Goal: Information Seeking & Learning: Compare options

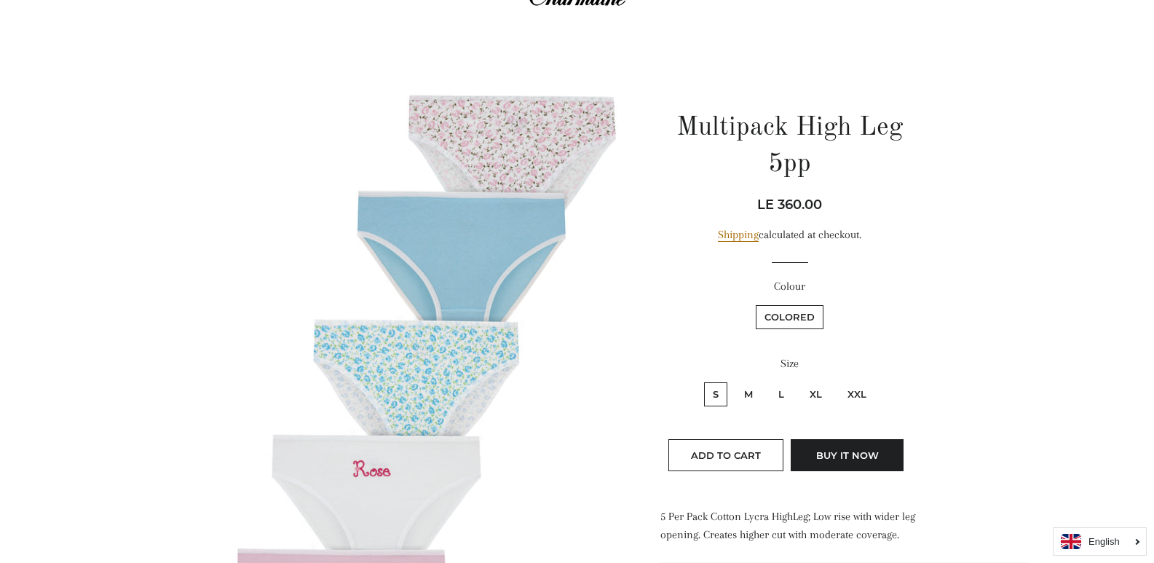
scroll to position [73, 0]
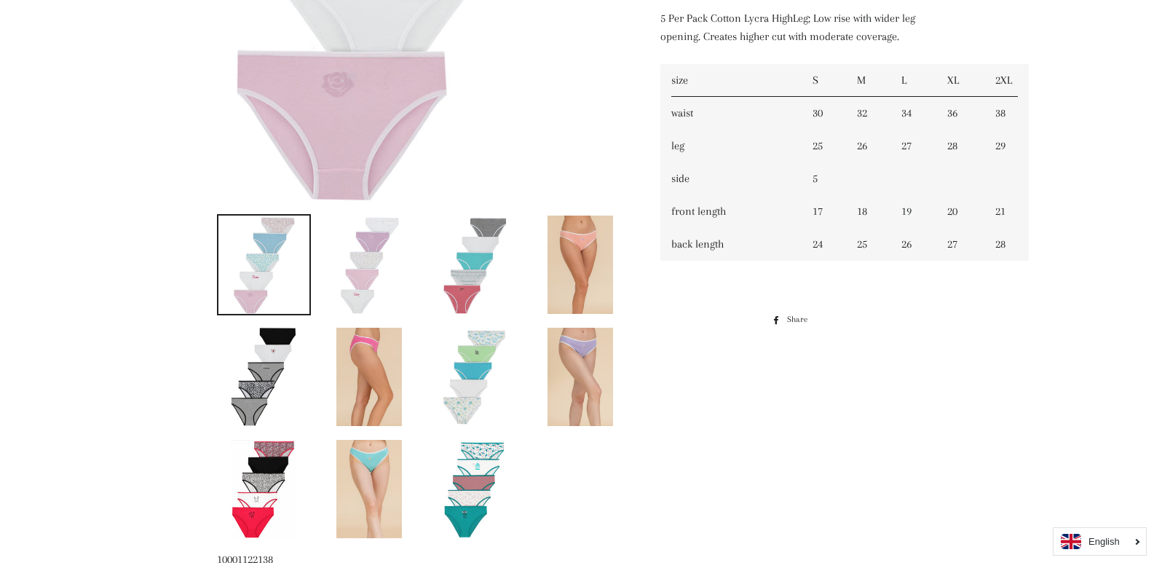
scroll to position [582, 0]
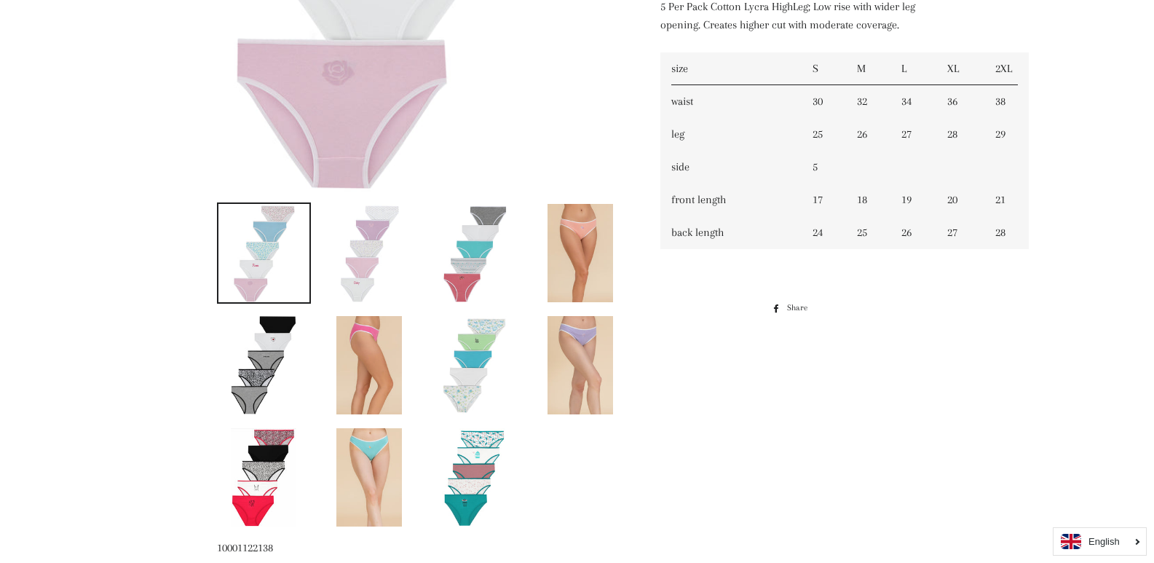
click at [288, 371] on img at bounding box center [264, 365] width 66 height 98
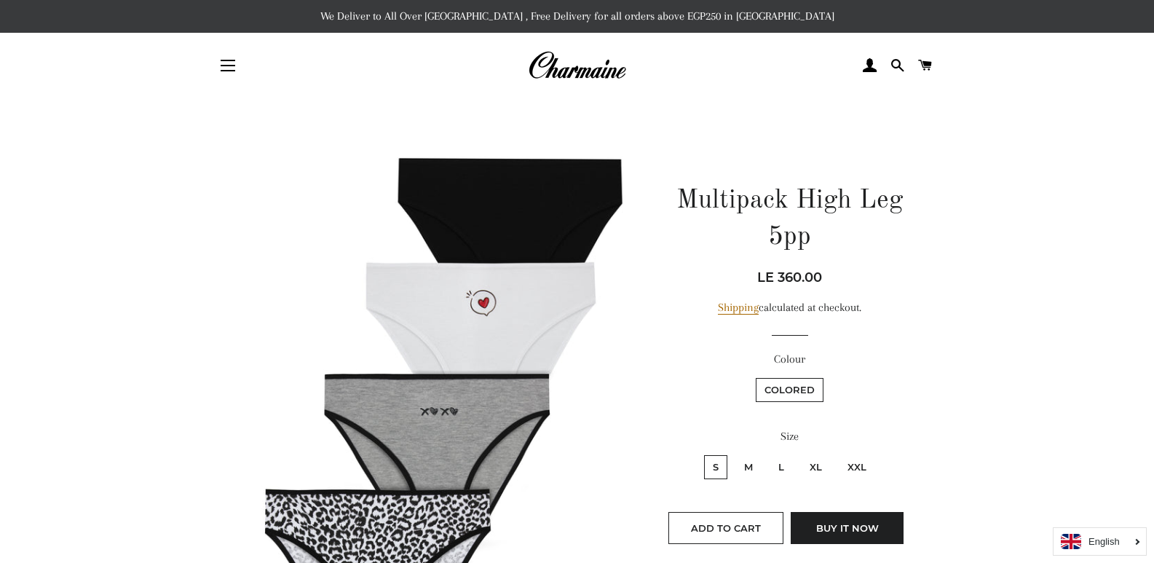
scroll to position [73, 0]
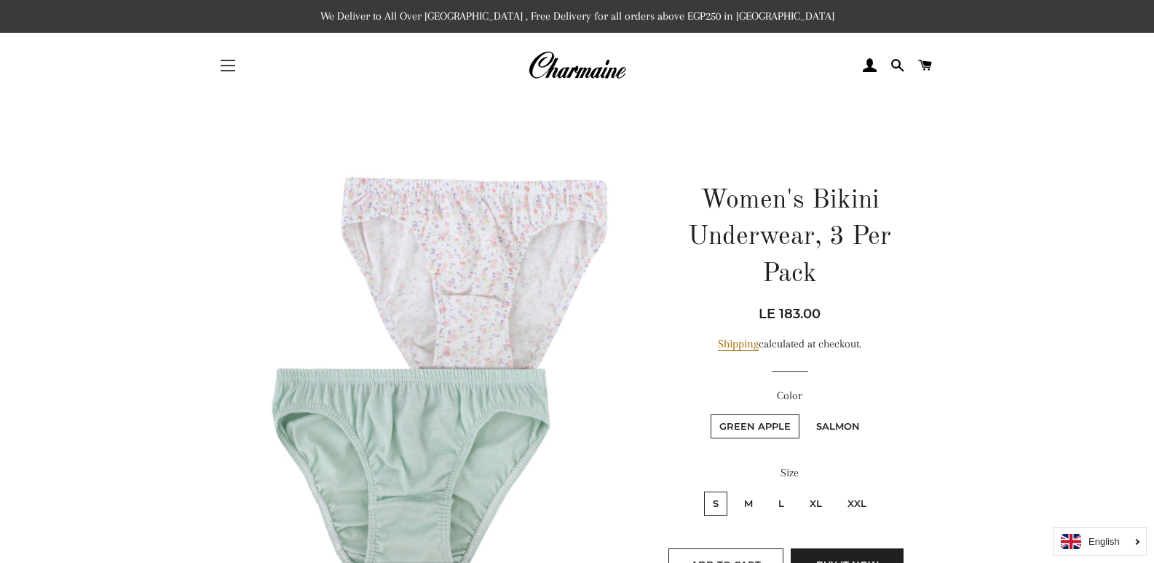
click at [229, 70] on span "button" at bounding box center [228, 70] width 15 height 1
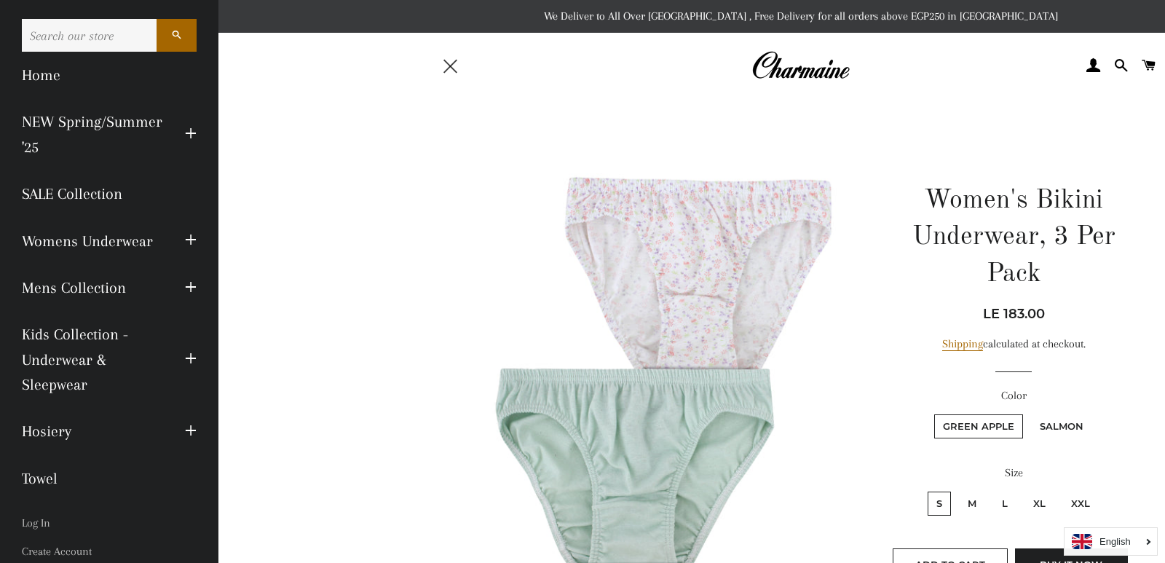
click at [455, 71] on span "button" at bounding box center [450, 66] width 14 height 14
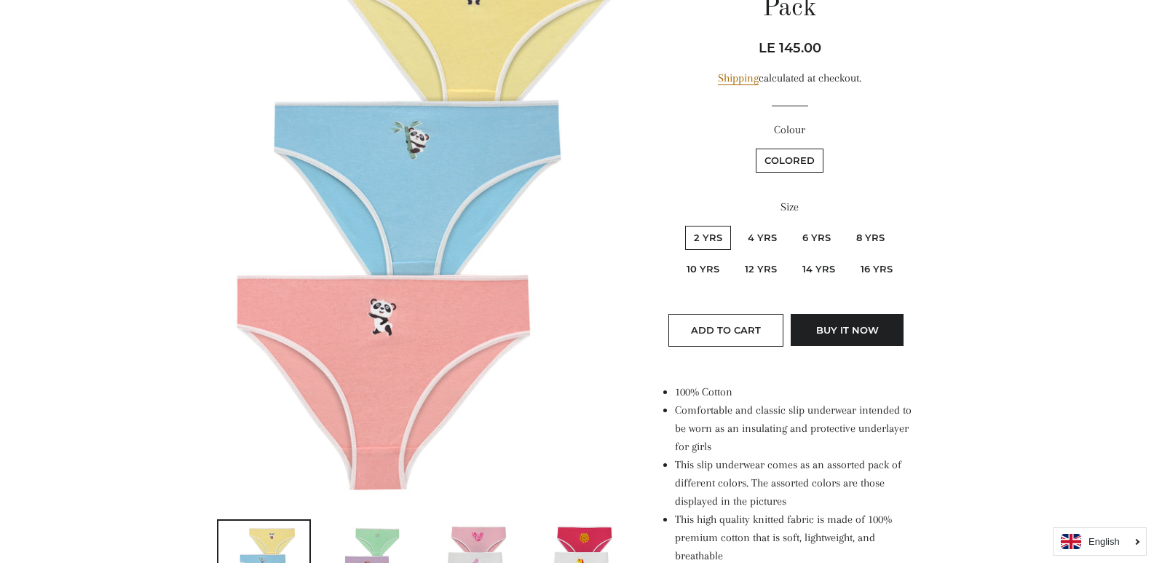
scroll to position [218, 0]
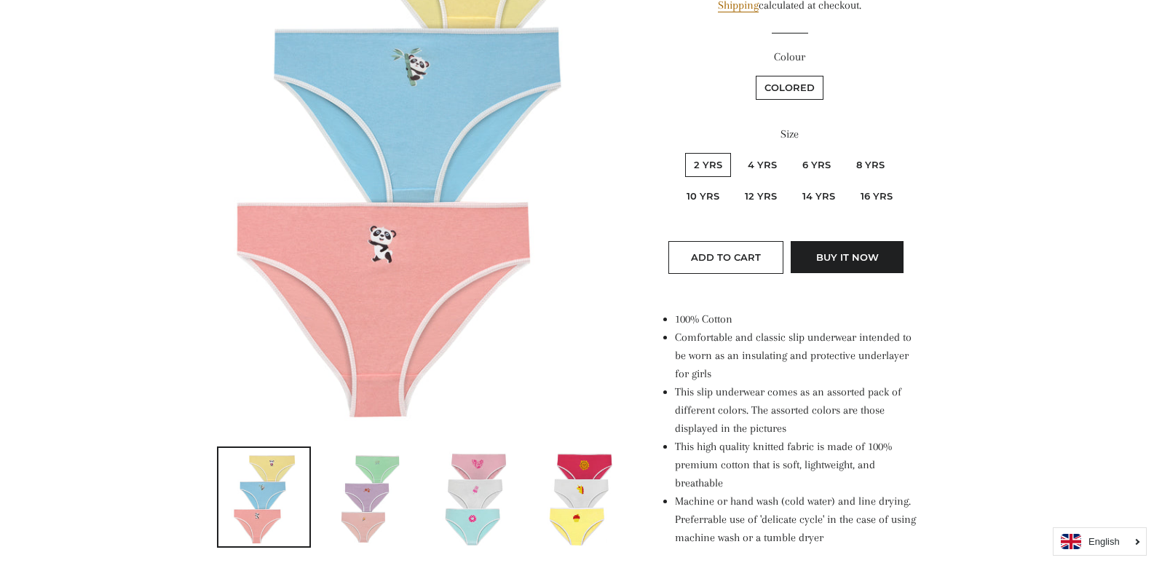
scroll to position [364, 0]
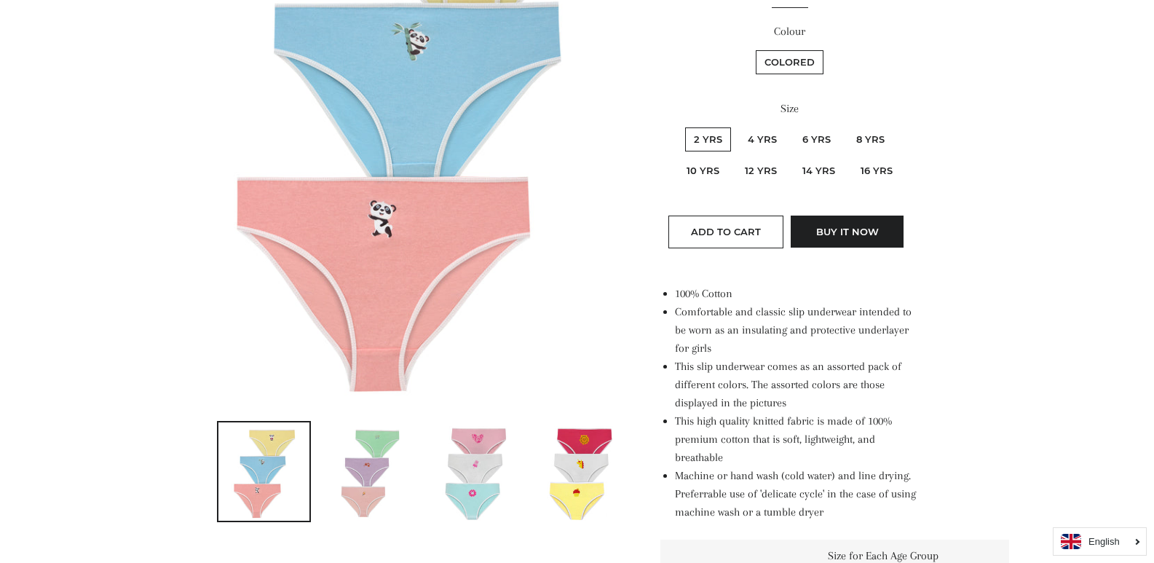
click at [473, 452] on img at bounding box center [475, 471] width 66 height 98
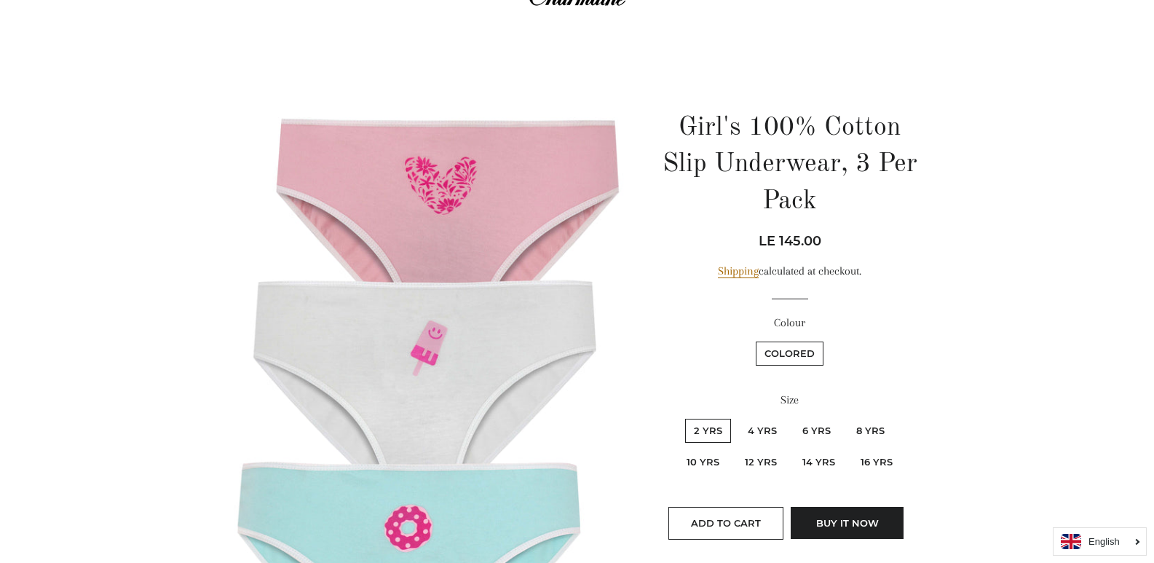
scroll to position [437, 0]
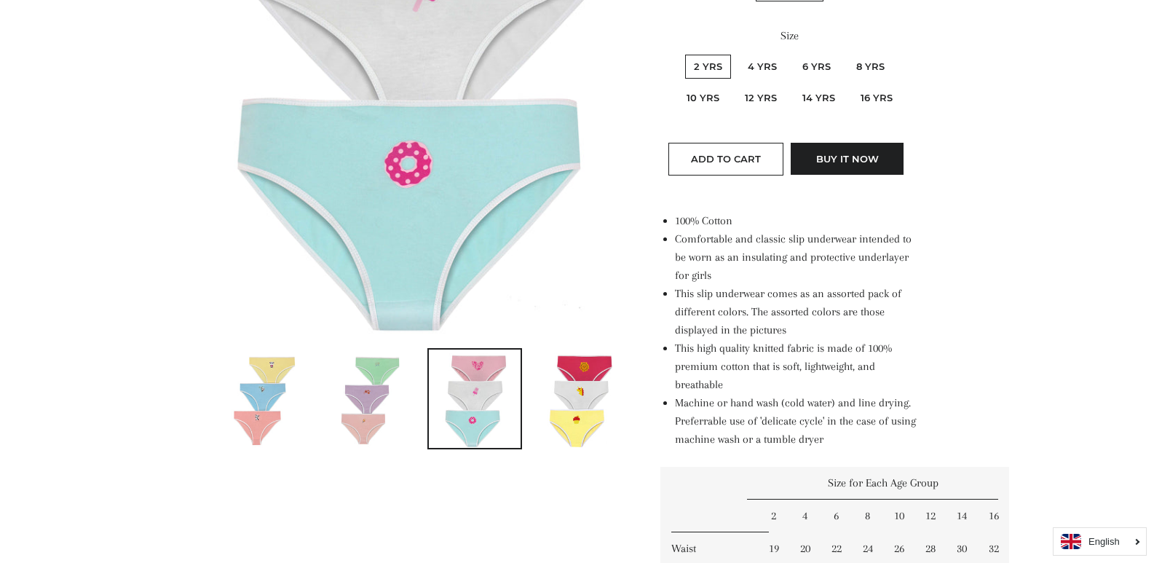
click at [577, 406] on img at bounding box center [580, 398] width 66 height 98
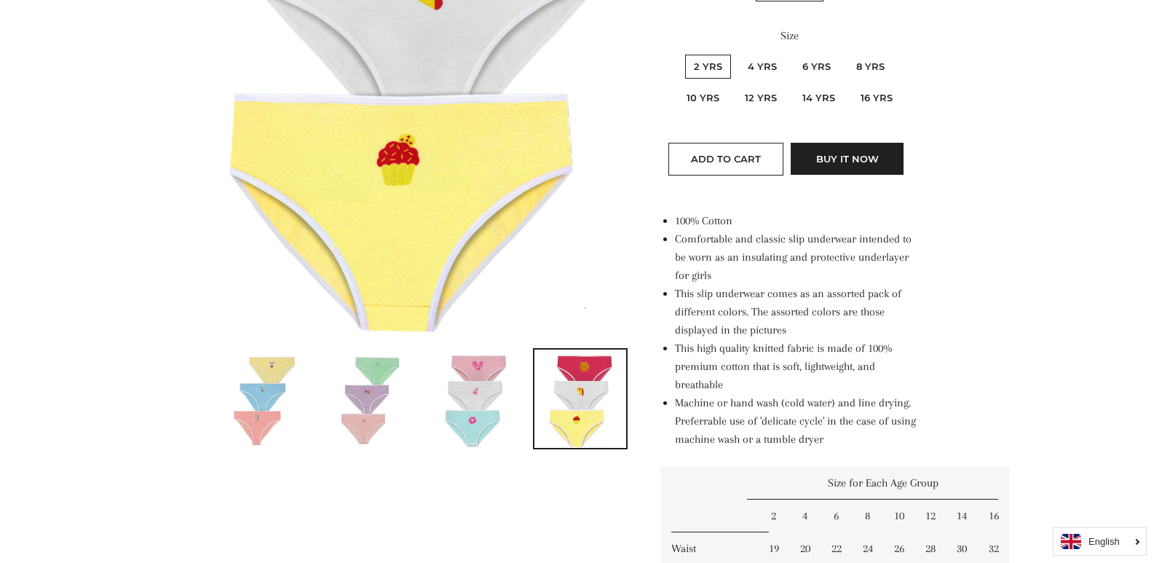
scroll to position [73, 0]
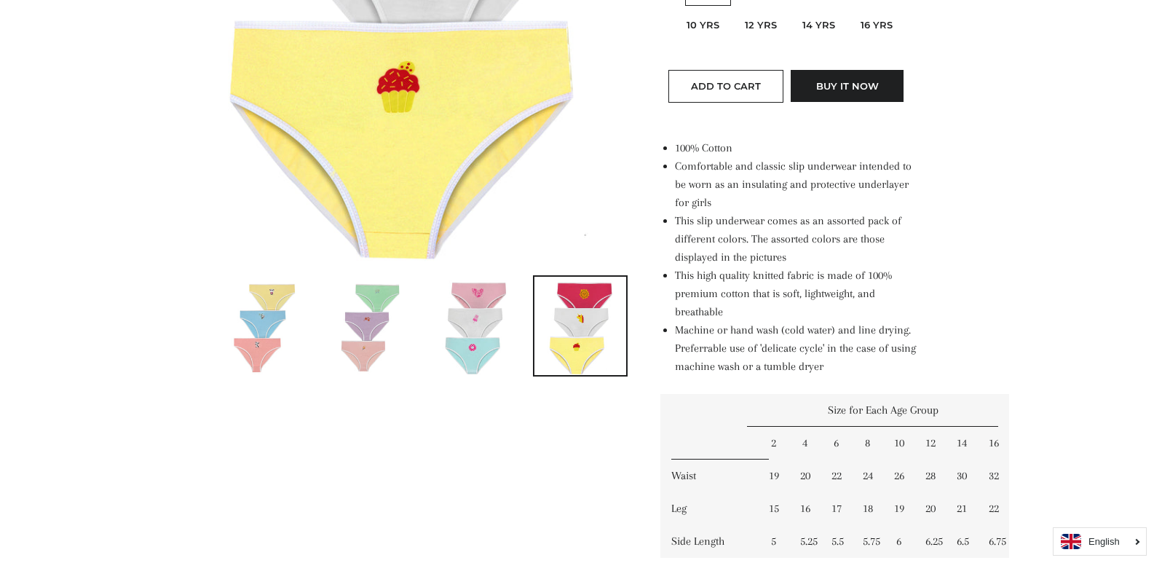
click at [374, 317] on img at bounding box center [369, 326] width 66 height 98
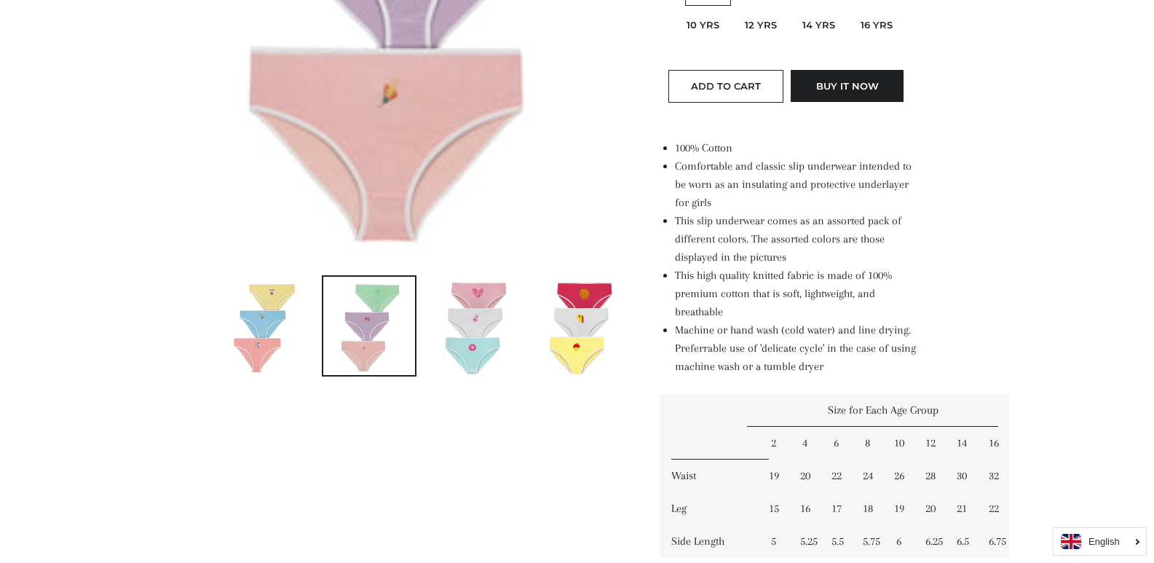
scroll to position [1127, 0]
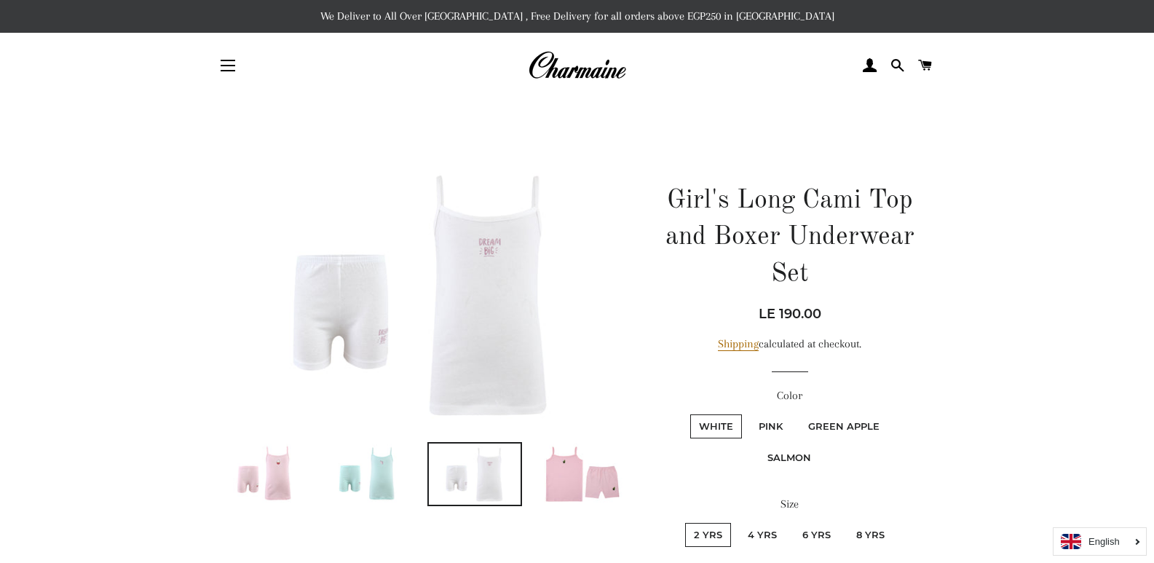
scroll to position [218, 0]
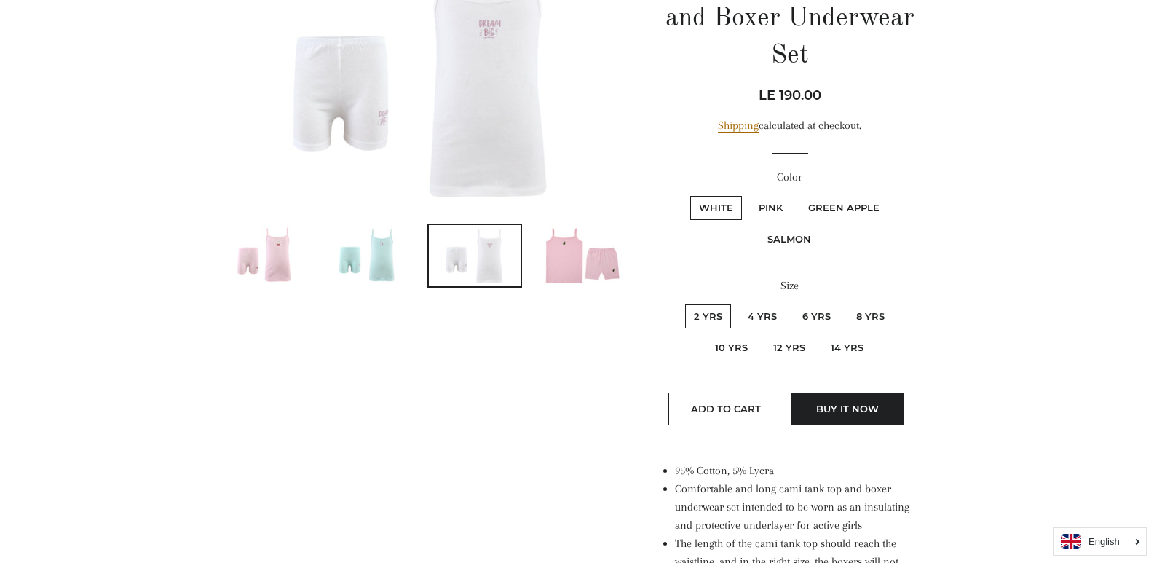
click at [367, 242] on img at bounding box center [369, 255] width 92 height 61
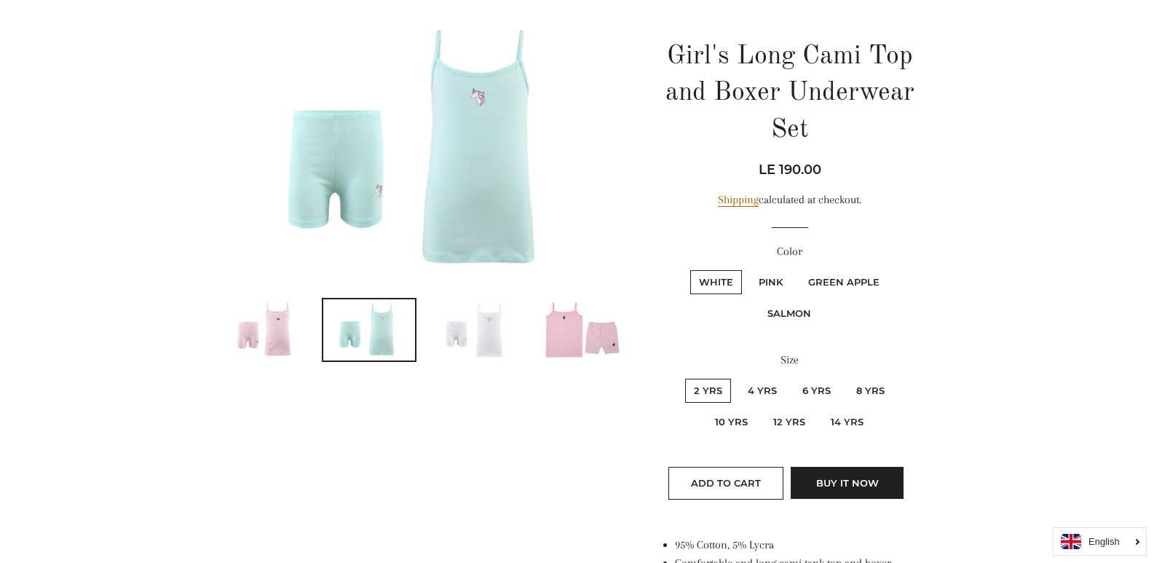
scroll to position [129, 0]
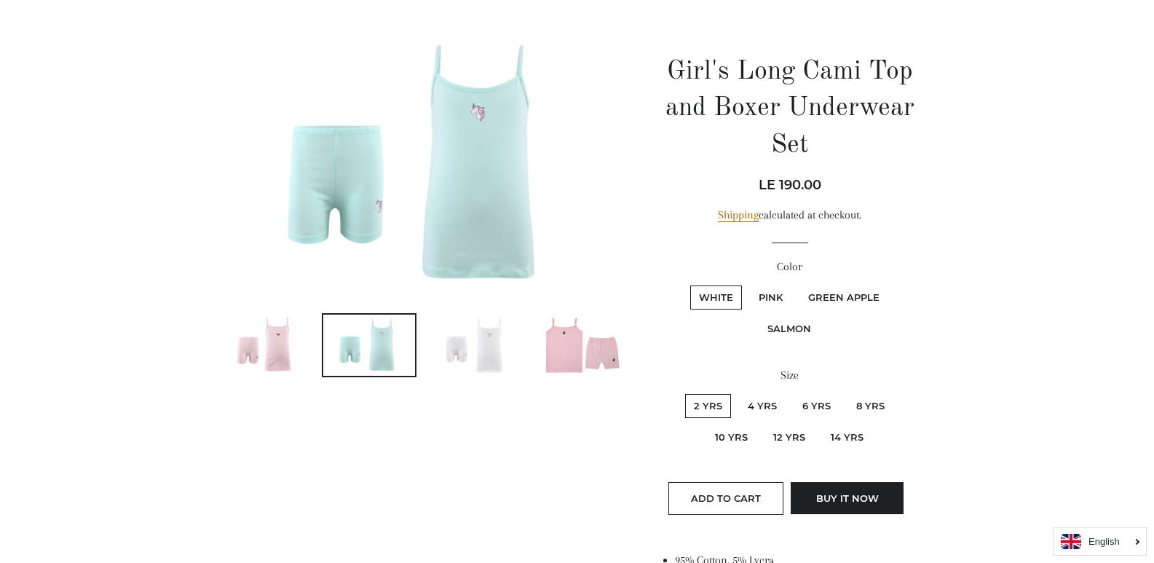
click at [257, 354] on img at bounding box center [264, 345] width 92 height 61
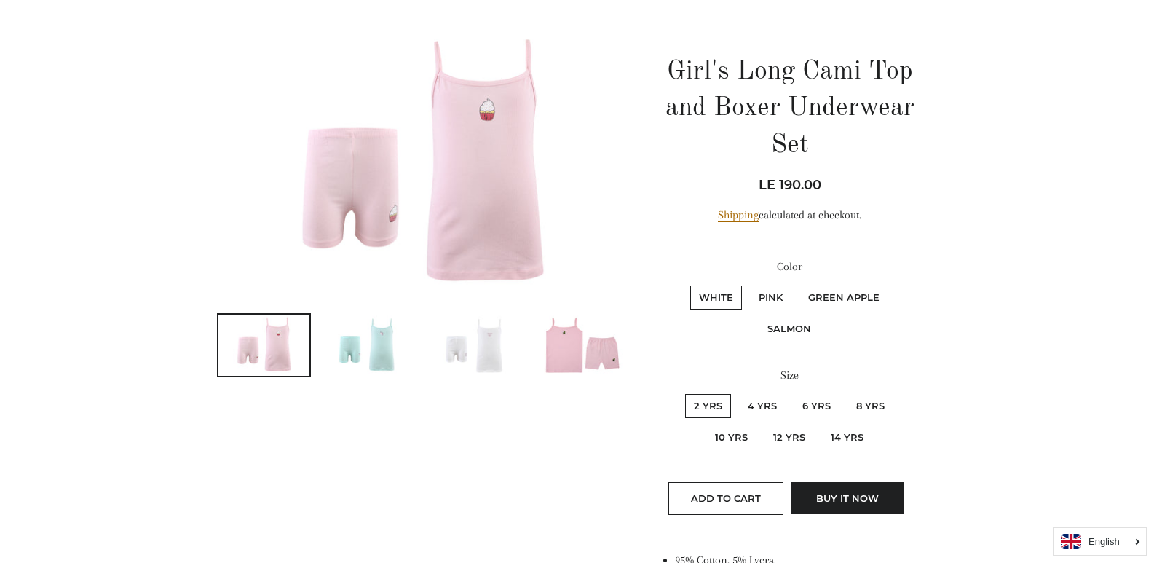
click at [542, 346] on img at bounding box center [580, 345] width 92 height 61
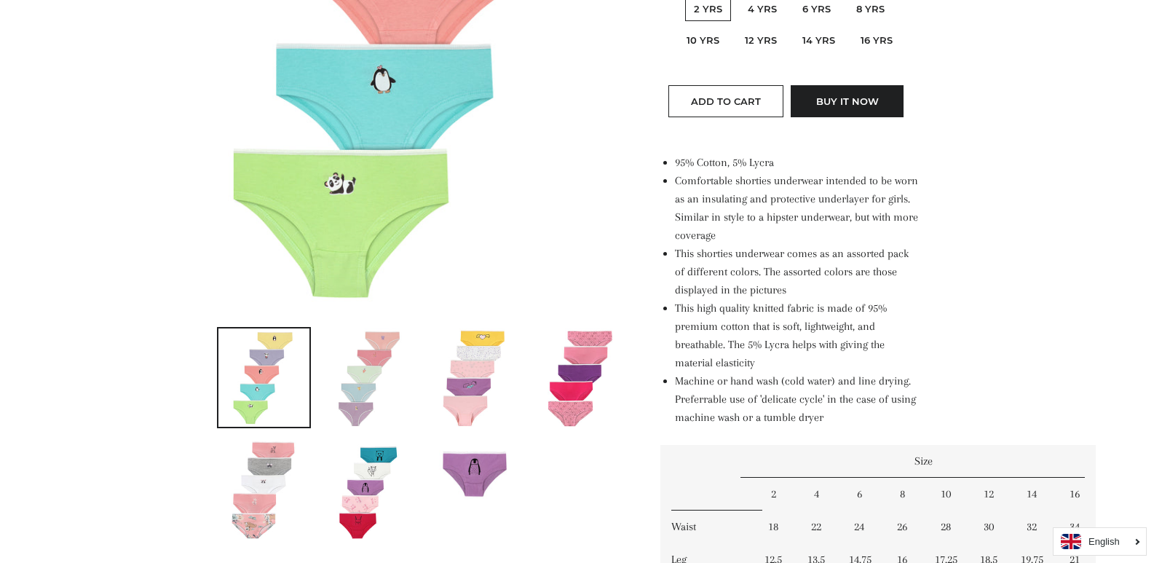
scroll to position [510, 0]
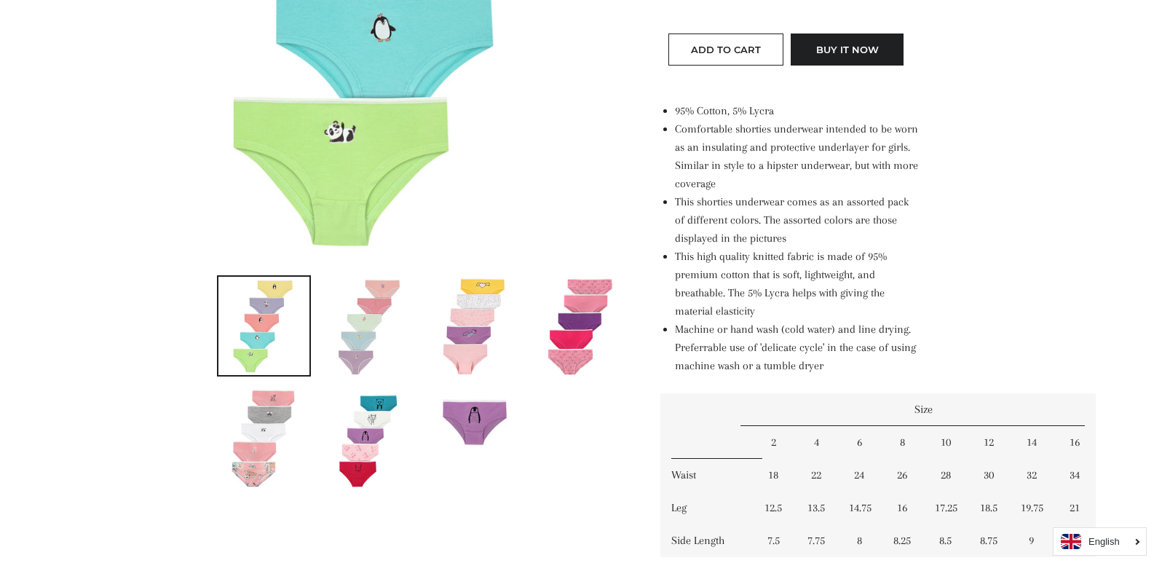
click at [275, 416] on img at bounding box center [264, 438] width 66 height 98
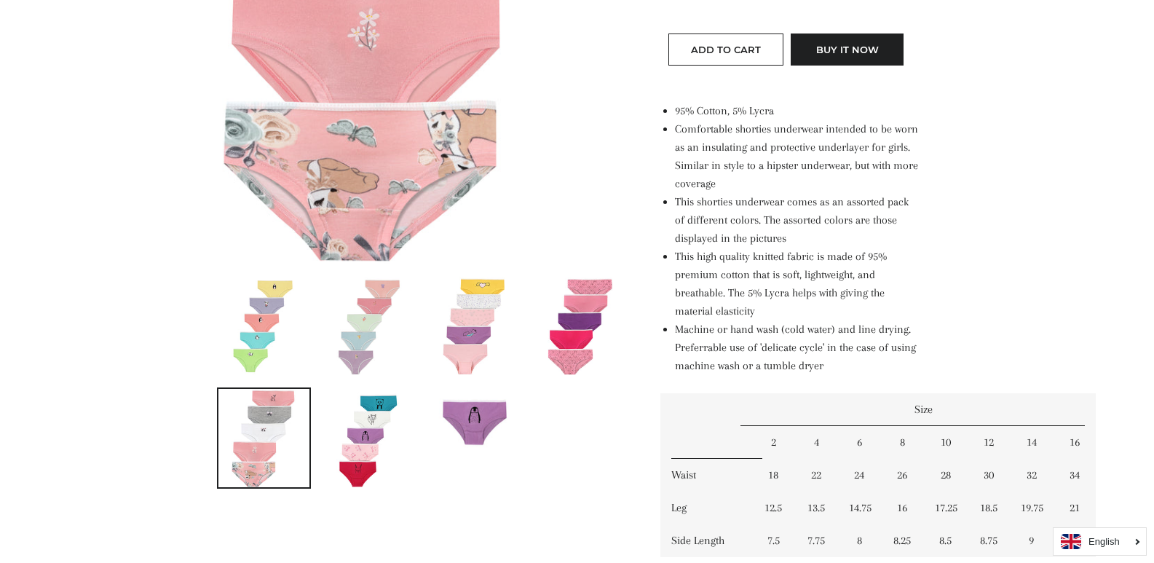
click at [378, 304] on img at bounding box center [369, 326] width 66 height 98
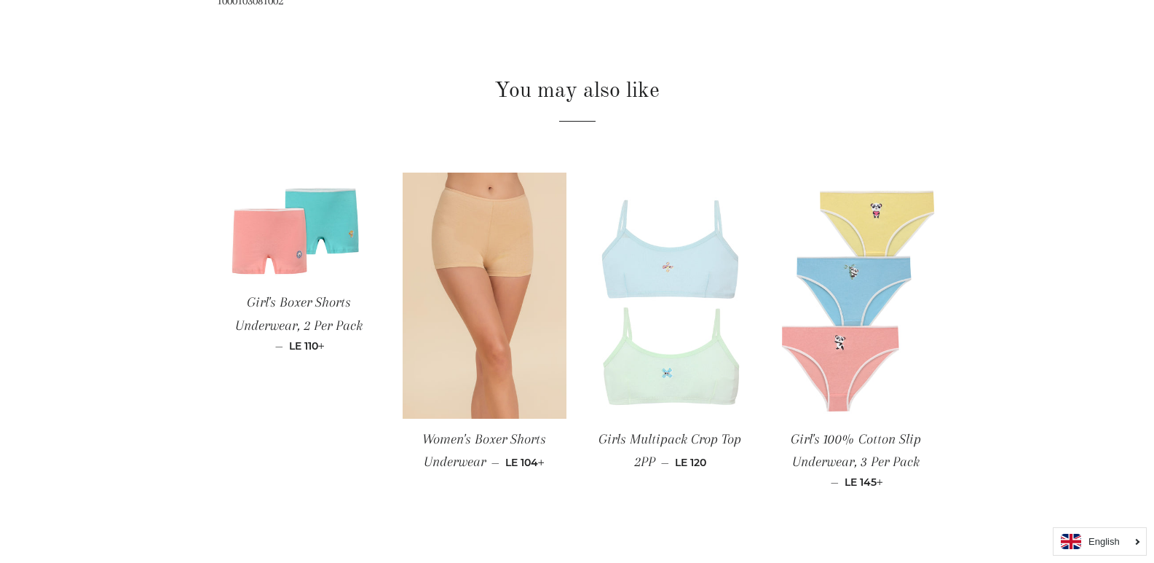
click at [877, 440] on span "Girl's 100% Cotton Slip Underwear, 3 Per Pack" at bounding box center [856, 450] width 130 height 39
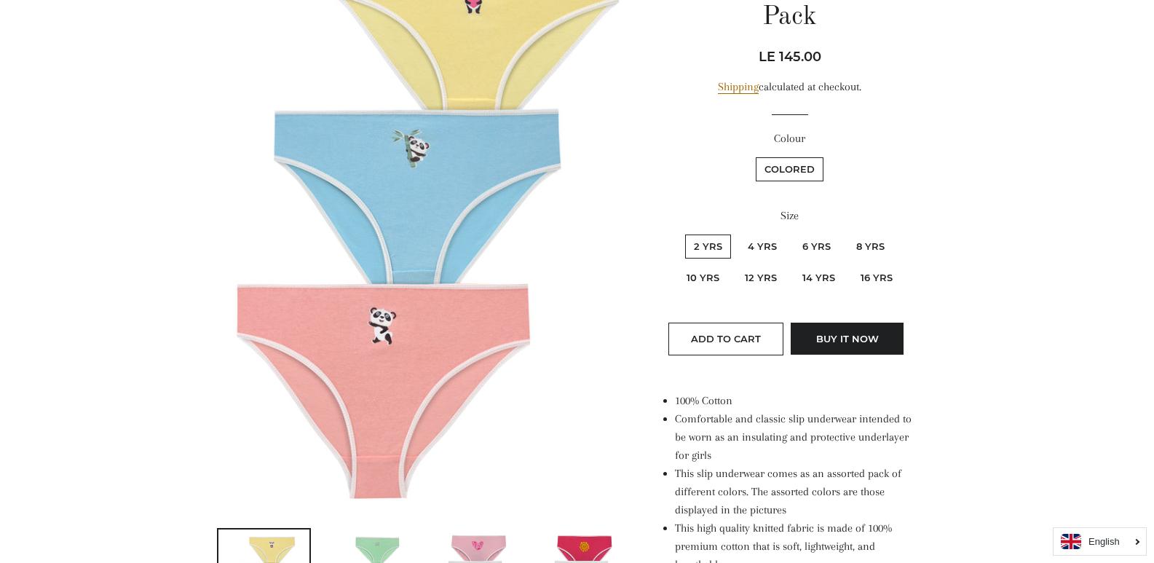
scroll to position [146, 0]
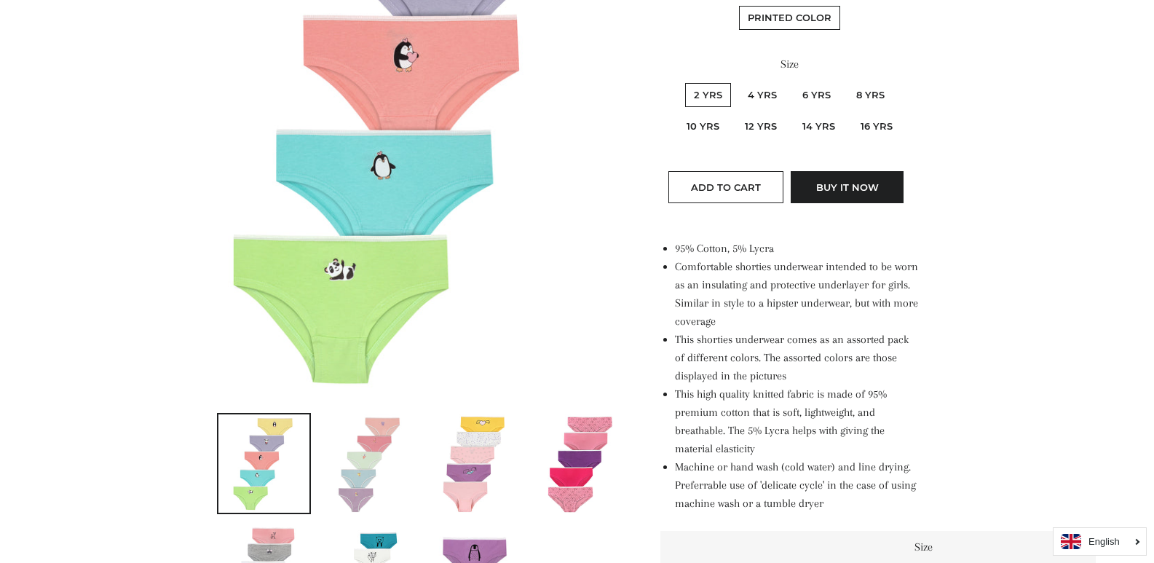
scroll to position [364, 0]
